Goal: Use online tool/utility: Utilize a website feature to perform a specific function

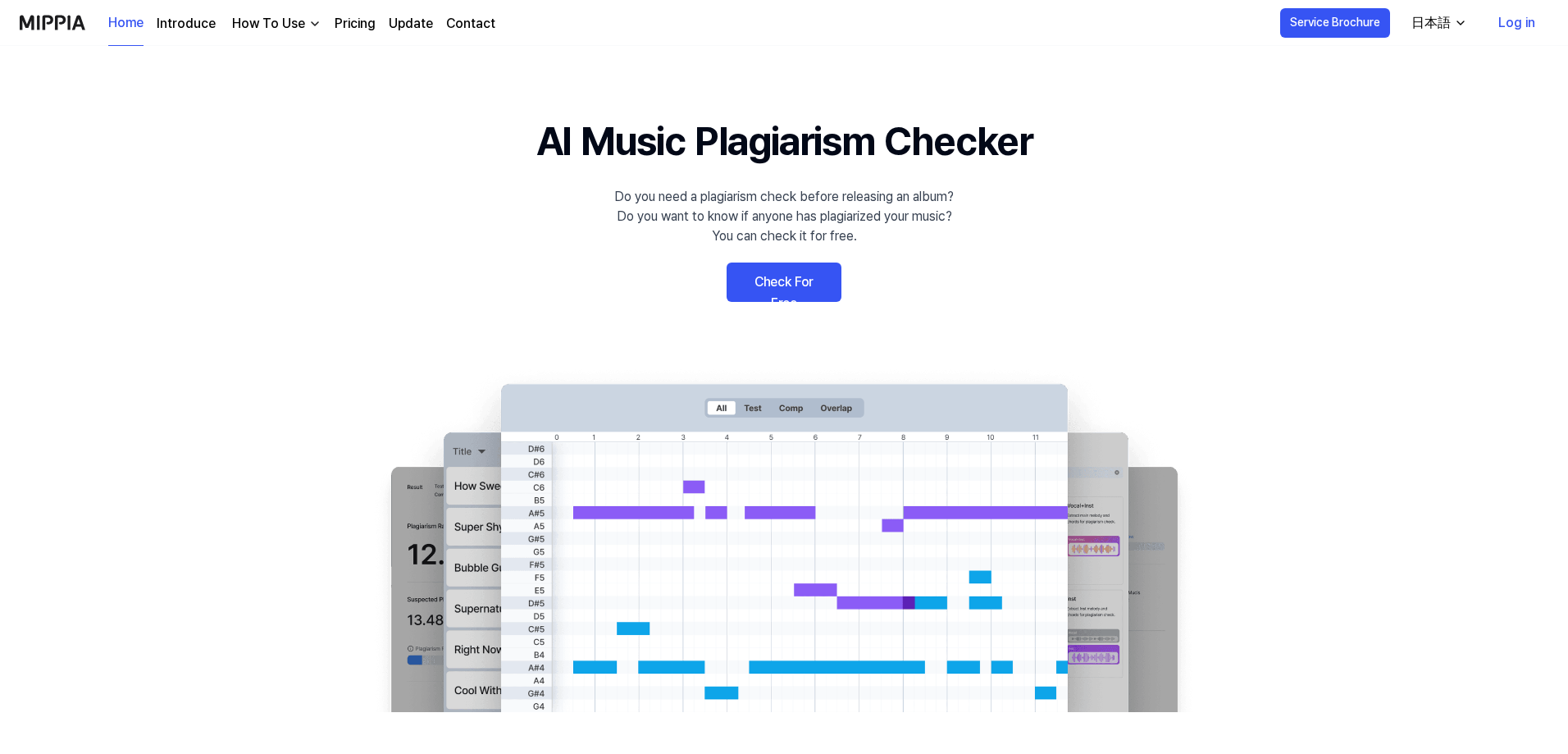
click at [792, 288] on link "Check For Free" at bounding box center [784, 282] width 115 height 40
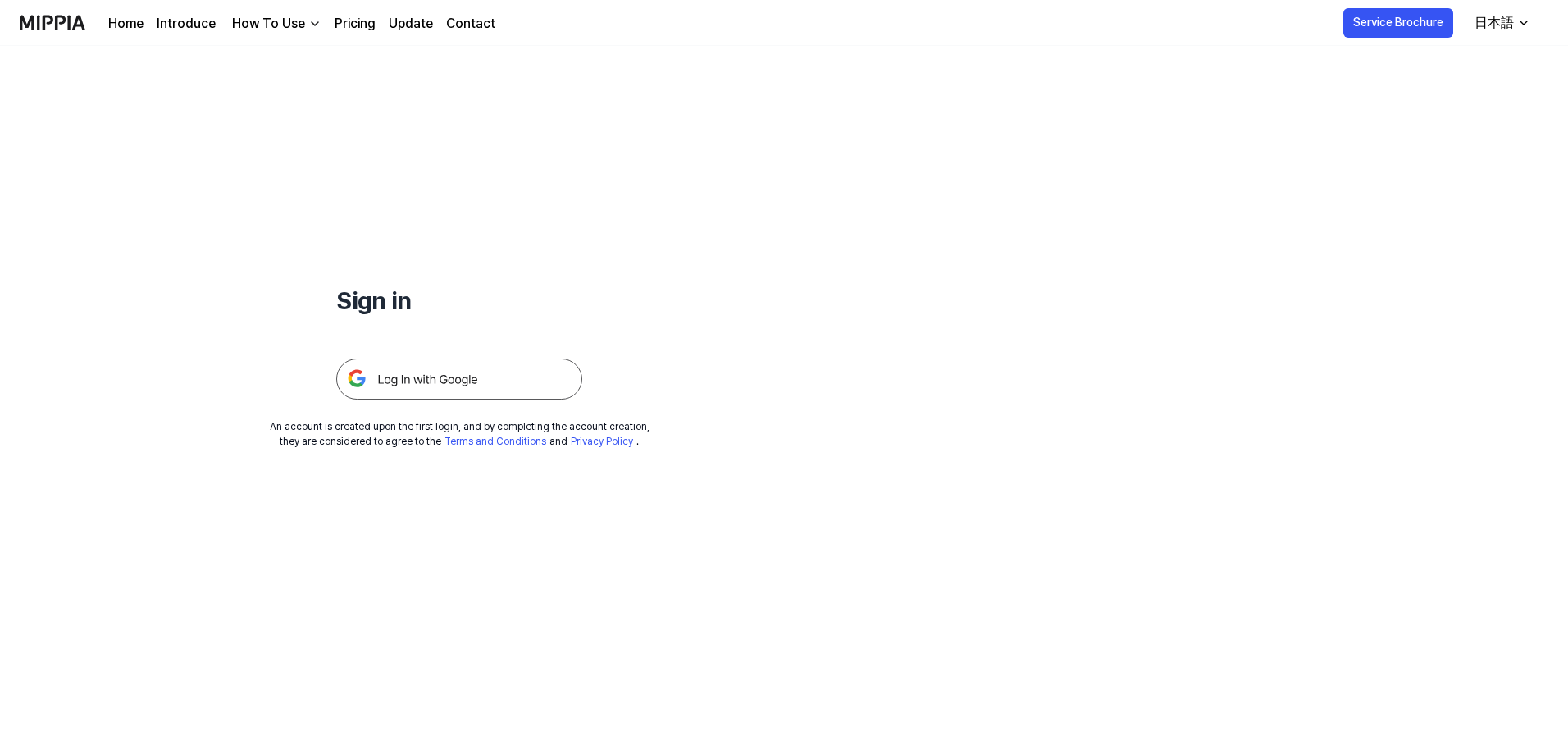
click at [418, 384] on img at bounding box center [459, 379] width 246 height 41
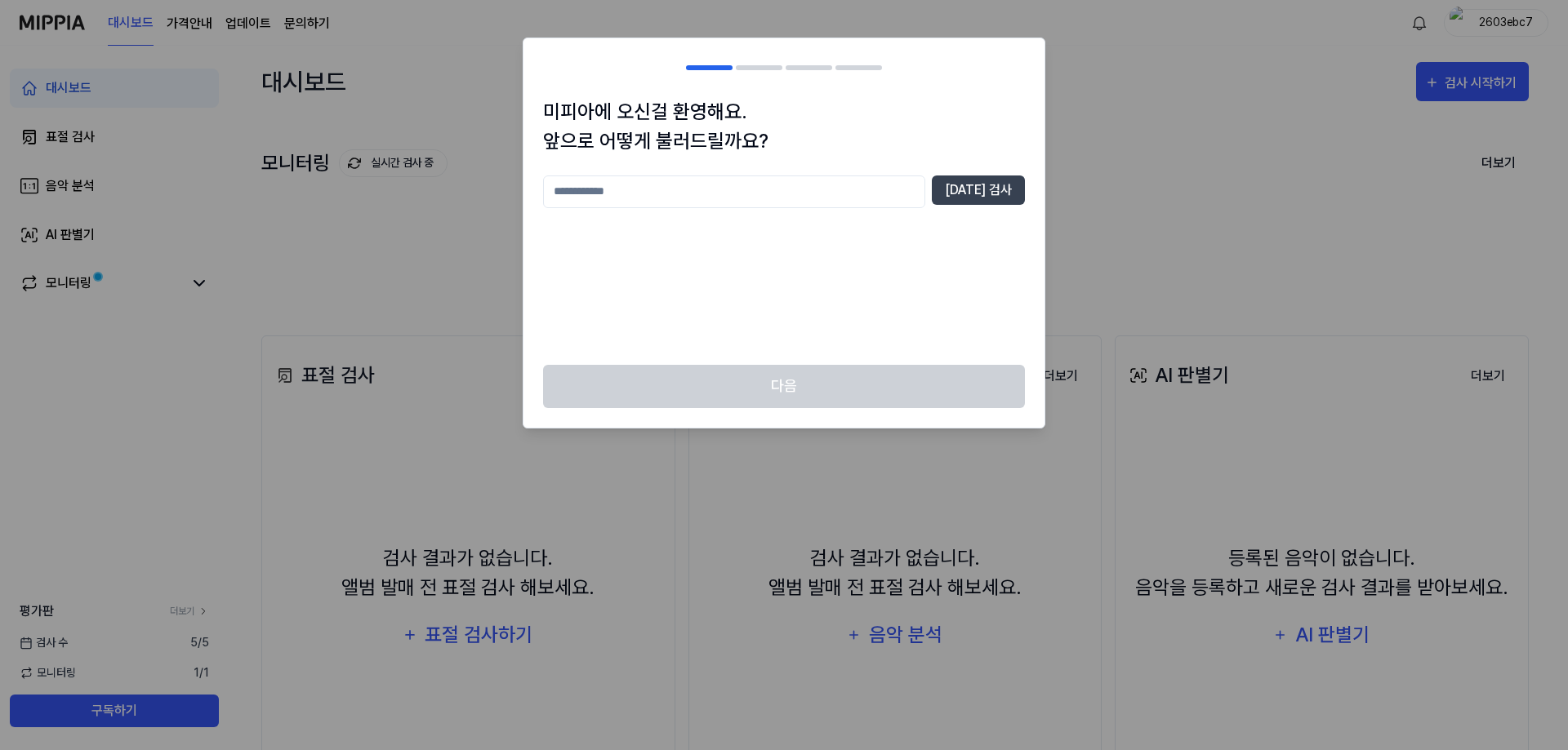
click at [796, 196] on input "text" at bounding box center [734, 191] width 383 height 32
type input "*"
type input "*****"
click at [968, 191] on button "[DATE] 검사" at bounding box center [978, 190] width 93 height 30
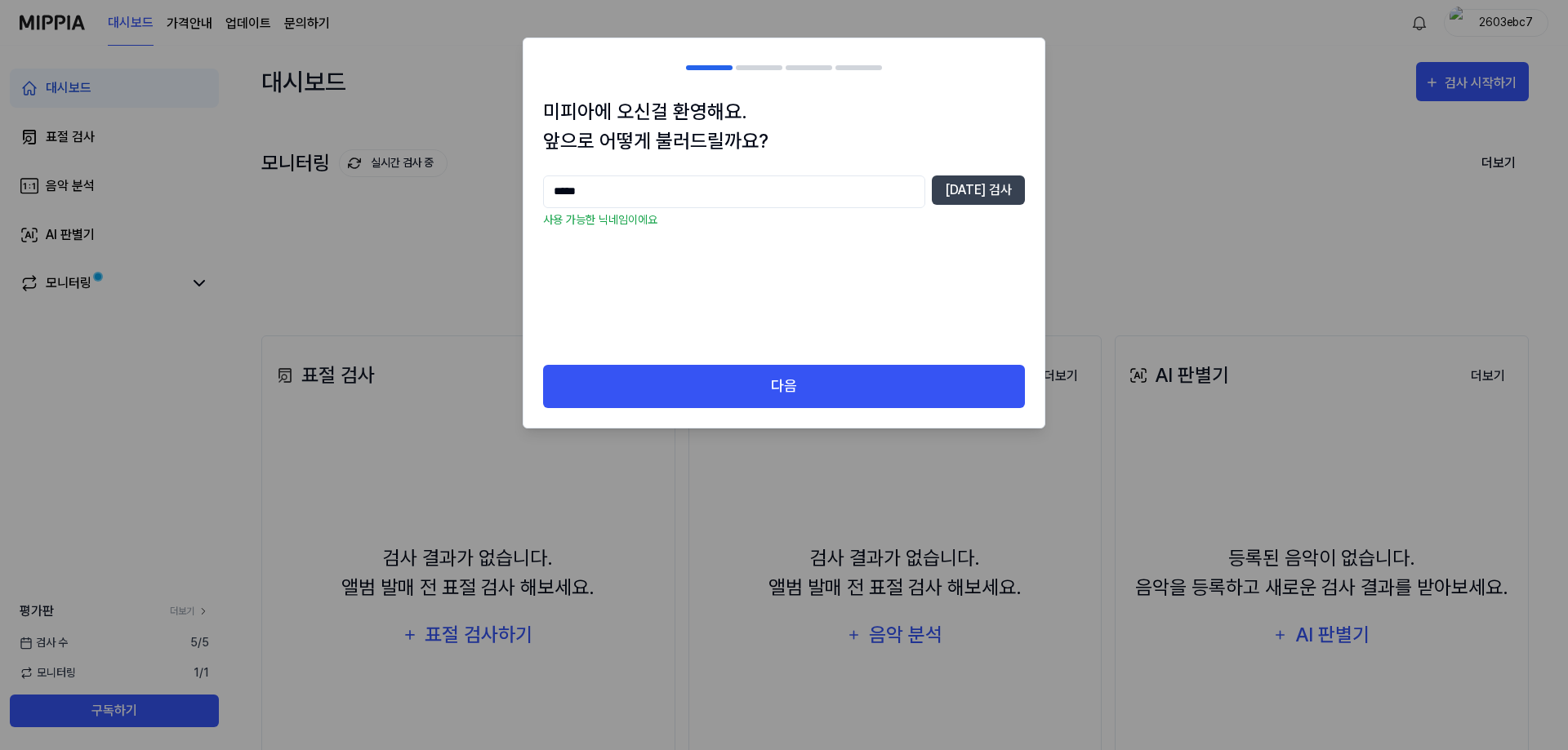
click at [740, 362] on div "미피아에 오신걸 환영해요. 앞으로 어떻게 불러드릴까요? ***** [DATE] 검사 사용 가능한 닉네임이에요" at bounding box center [784, 231] width 521 height 268
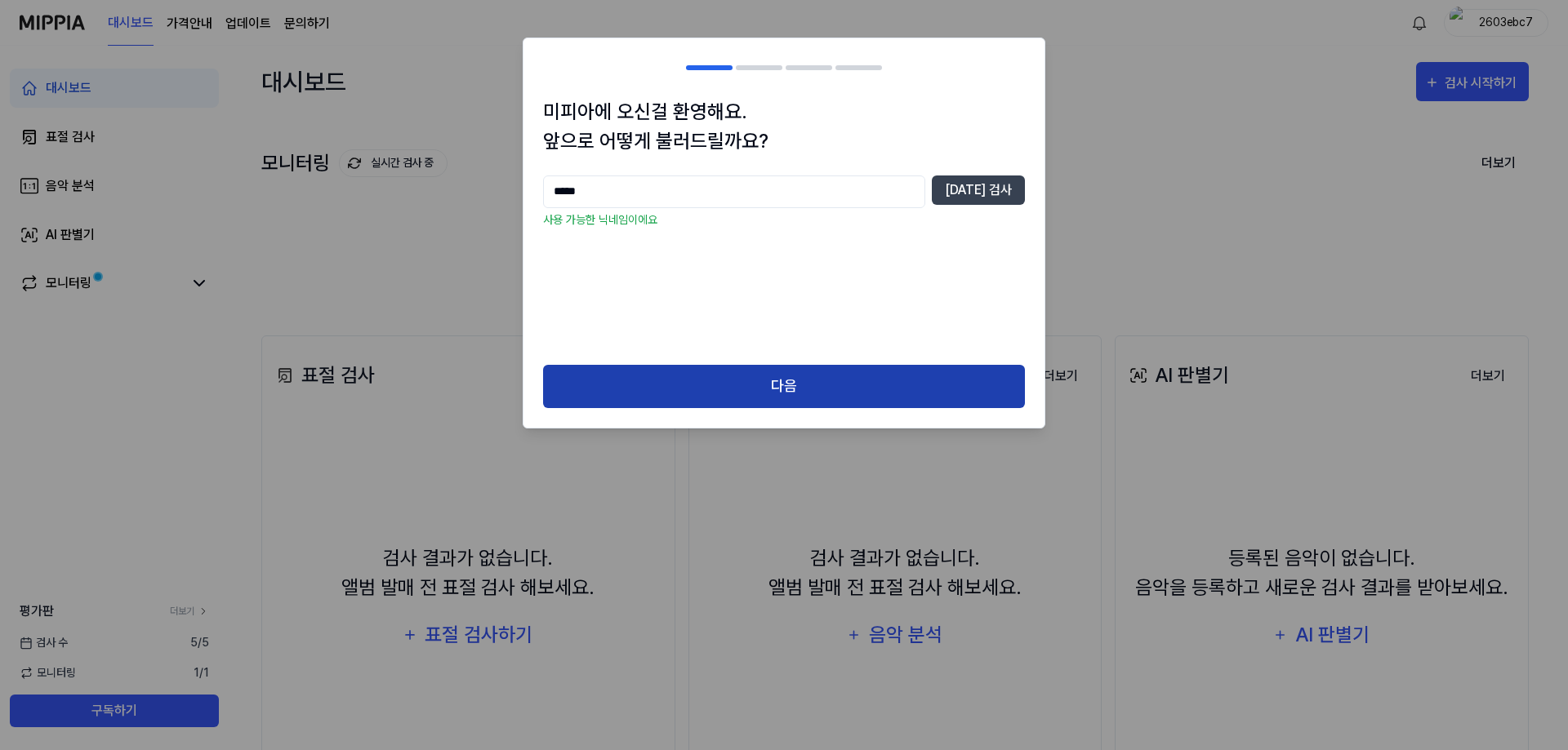
click at [725, 376] on button "다음" at bounding box center [784, 386] width 482 height 43
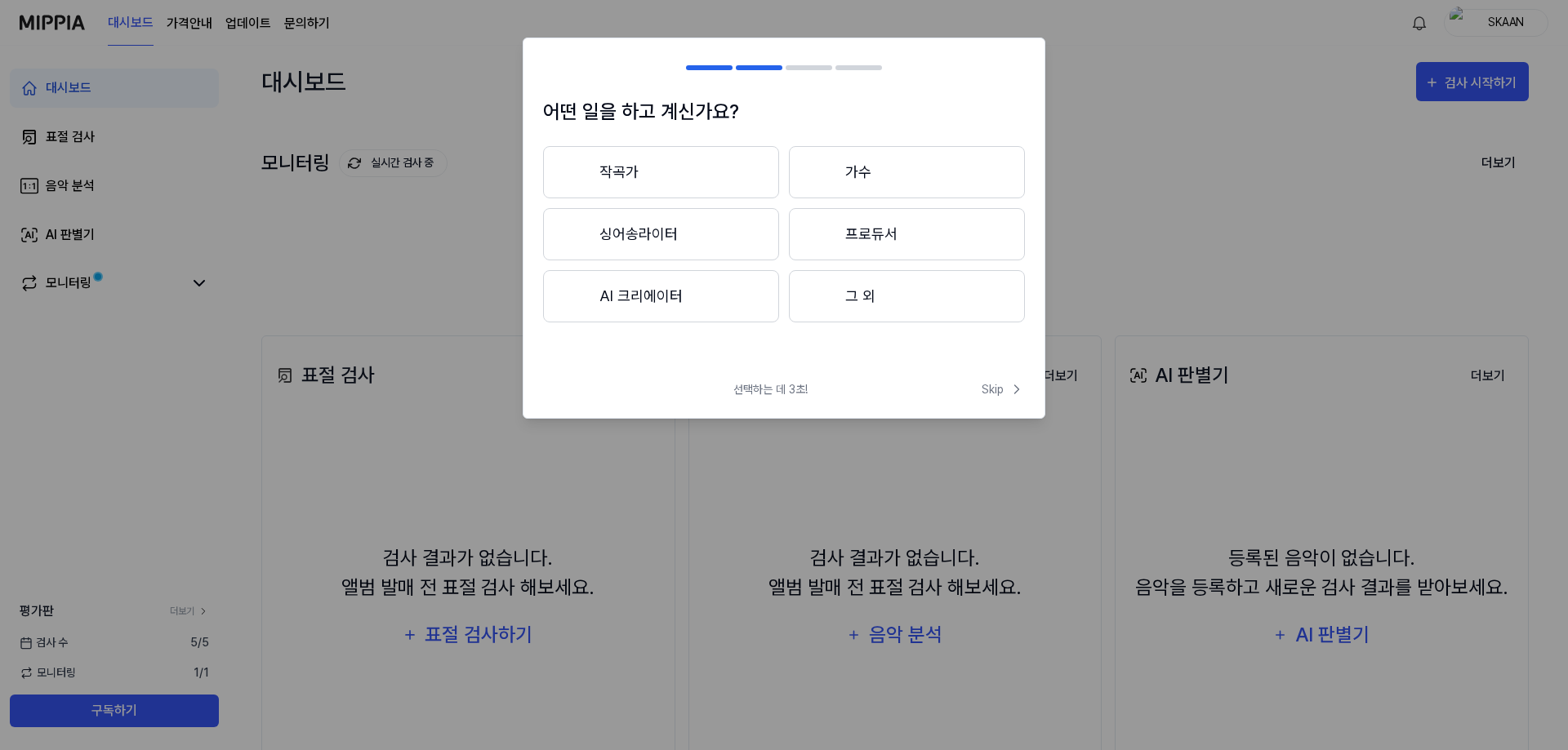
click at [660, 295] on button "AI 크리에이터" at bounding box center [661, 296] width 236 height 53
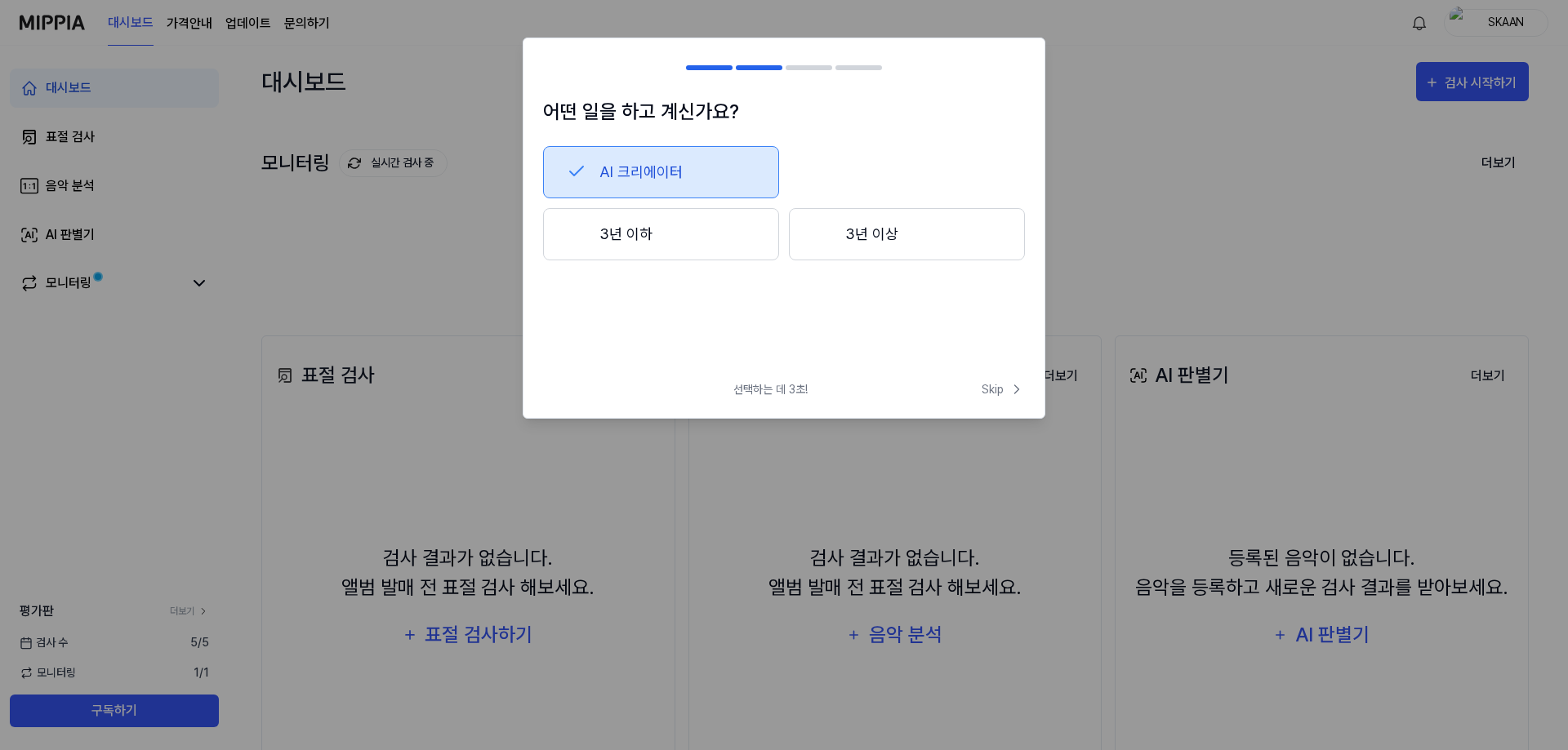
click at [718, 249] on button "3년 이하" at bounding box center [661, 234] width 236 height 53
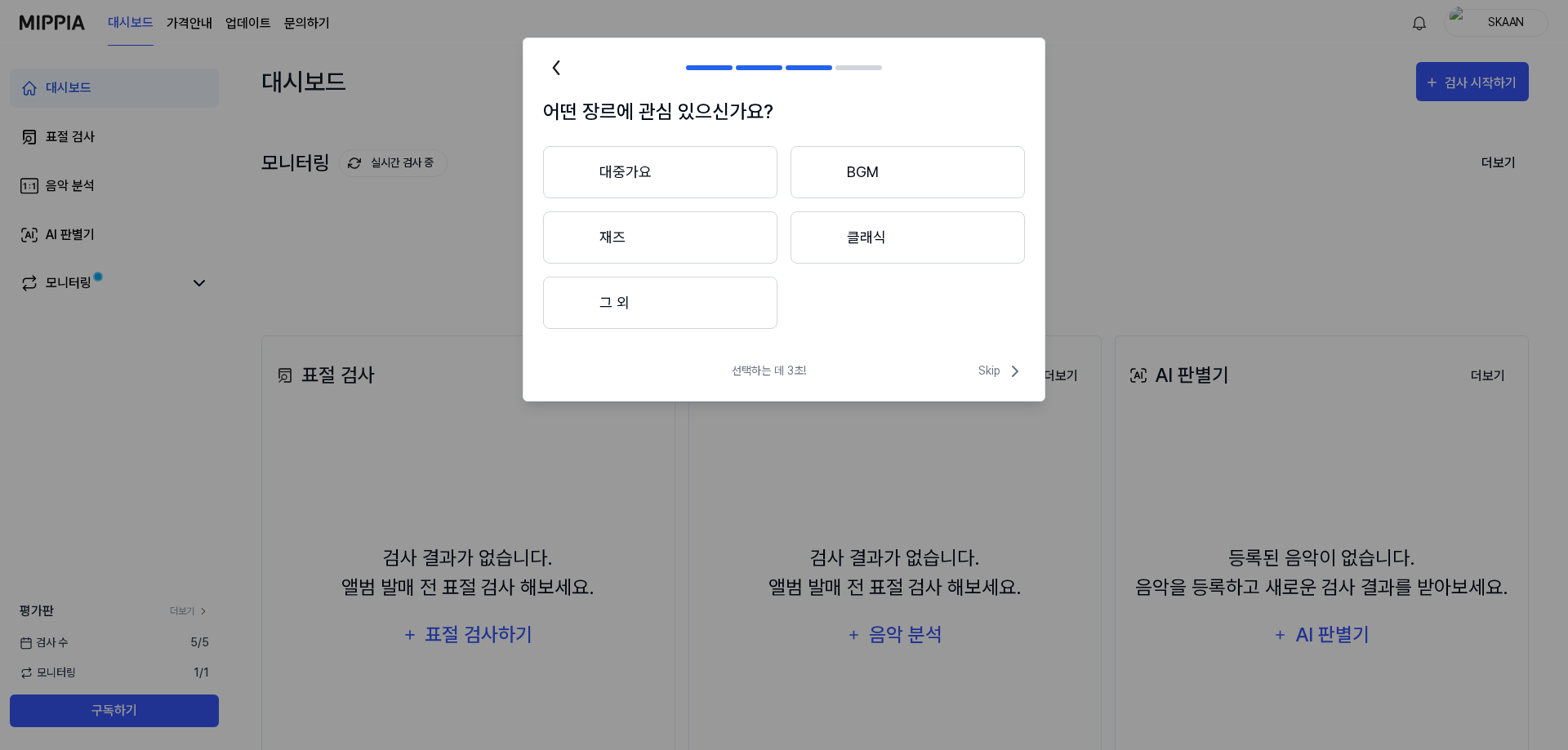
click at [694, 174] on button "대중가요" at bounding box center [660, 173] width 234 height 53
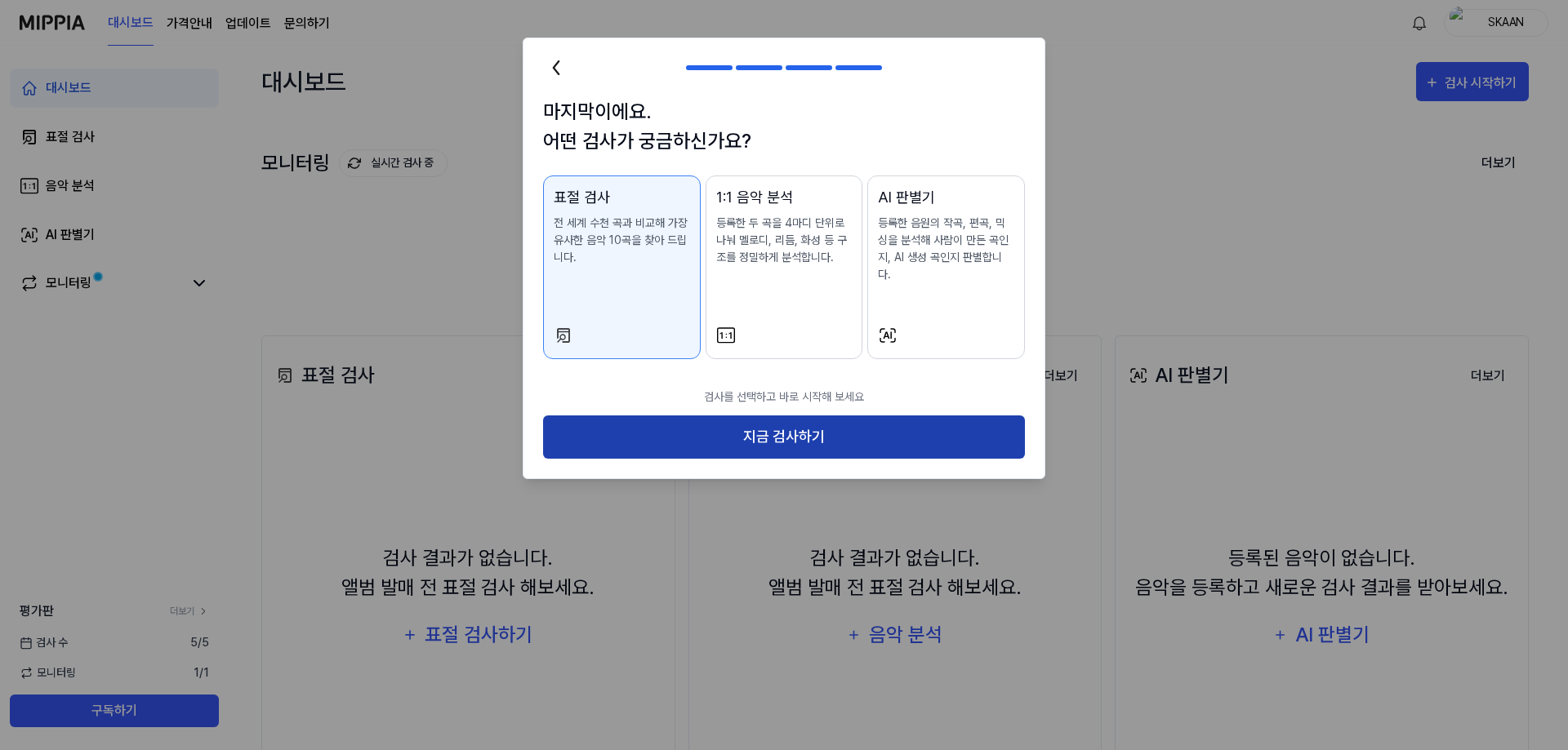
click at [729, 416] on button "지금 검사하기" at bounding box center [784, 437] width 482 height 43
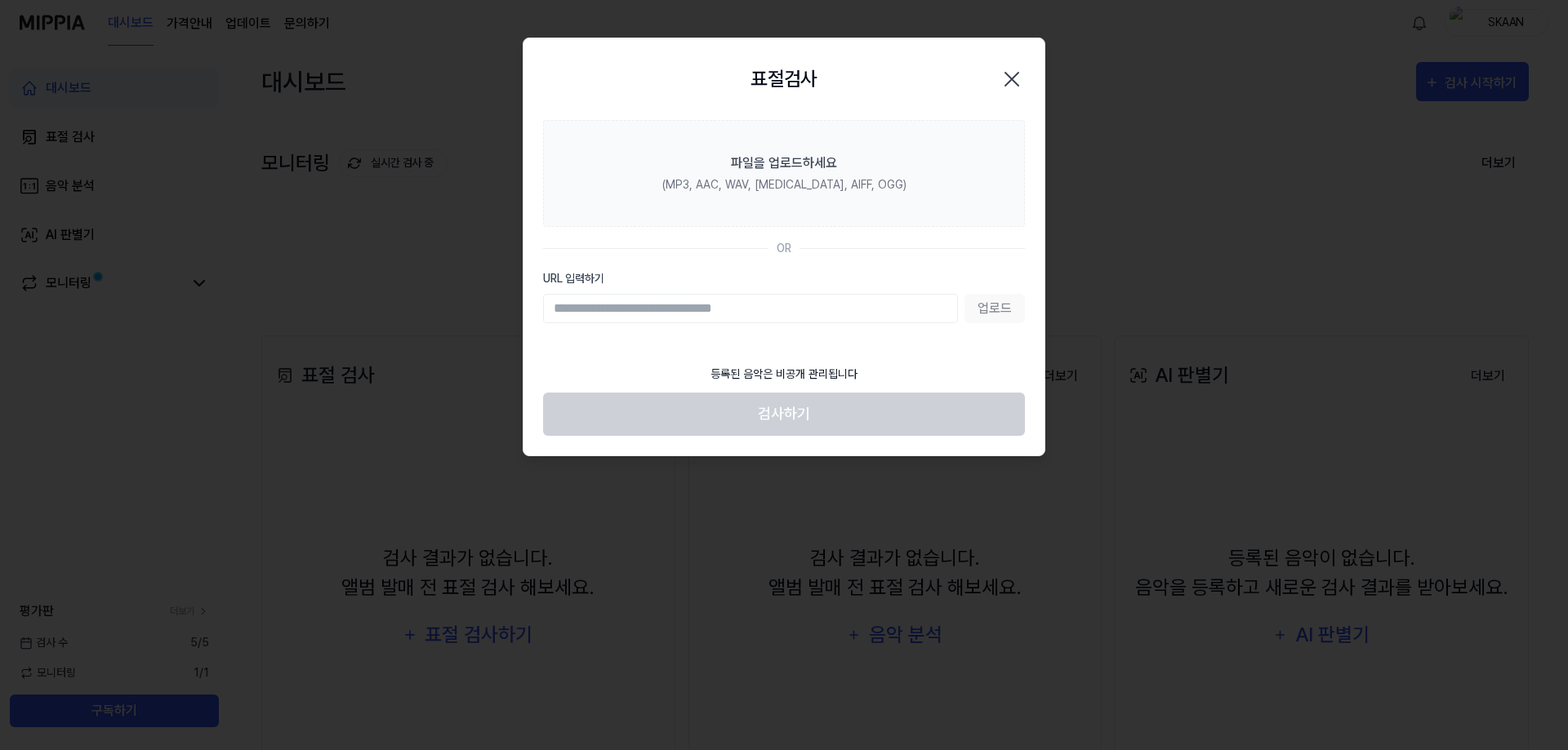
drag, startPoint x: 991, startPoint y: 306, endPoint x: 970, endPoint y: 312, distance: 21.8
click at [987, 307] on div "업로드" at bounding box center [784, 309] width 482 height 30
click at [813, 309] on input "URL 입력하기" at bounding box center [750, 309] width 415 height 30
click at [803, 309] on input "URL 입력하기" at bounding box center [750, 309] width 415 height 30
click at [625, 307] on input "URL 입력하기" at bounding box center [750, 309] width 415 height 30
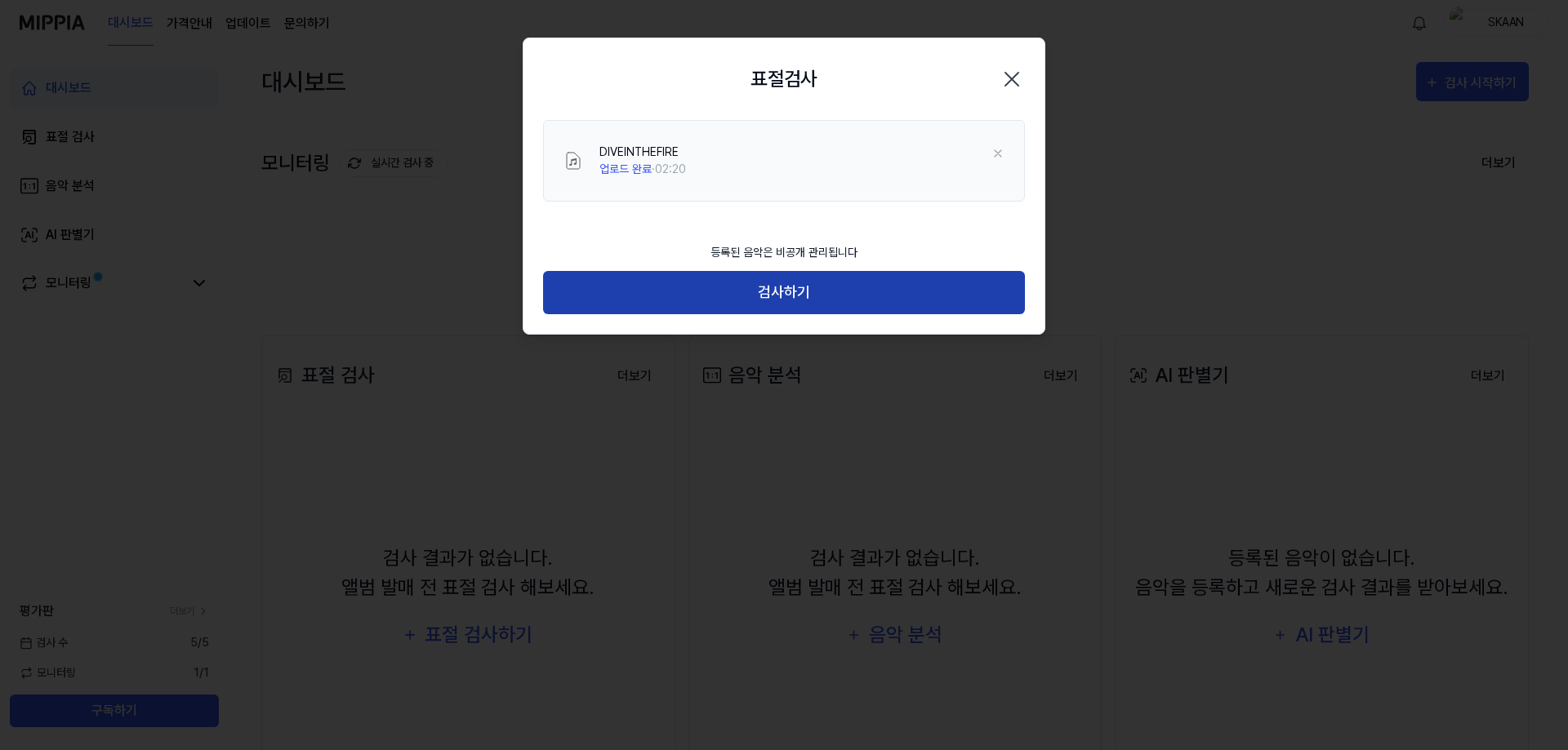
click at [695, 288] on button "검사하기" at bounding box center [784, 292] width 482 height 43
